Goal: Book appointment/travel/reservation

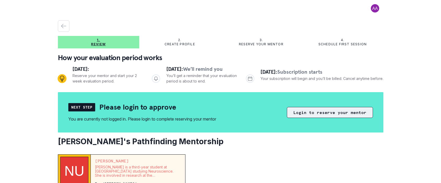
click at [314, 113] on button "Login to reserve your mentor" at bounding box center [330, 112] width 86 height 11
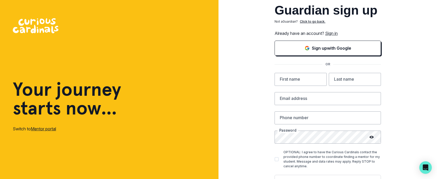
click at [331, 34] on link "Sign in" at bounding box center [331, 33] width 13 height 5
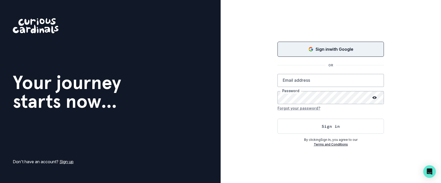
click at [313, 50] on div "Sign in with Google" at bounding box center [330, 49] width 93 height 6
